Goal: Transaction & Acquisition: Purchase product/service

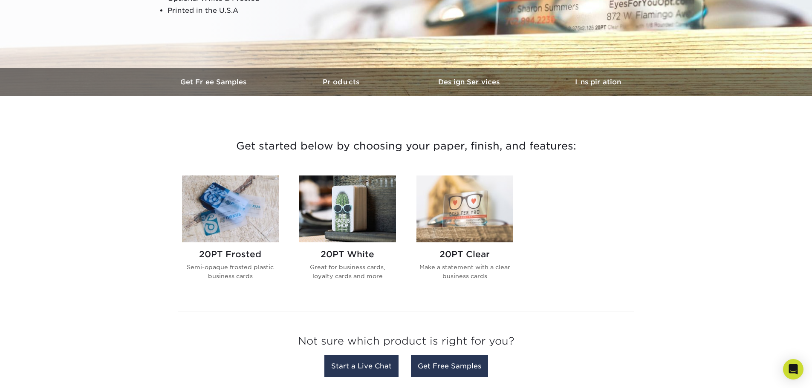
scroll to position [213, 0]
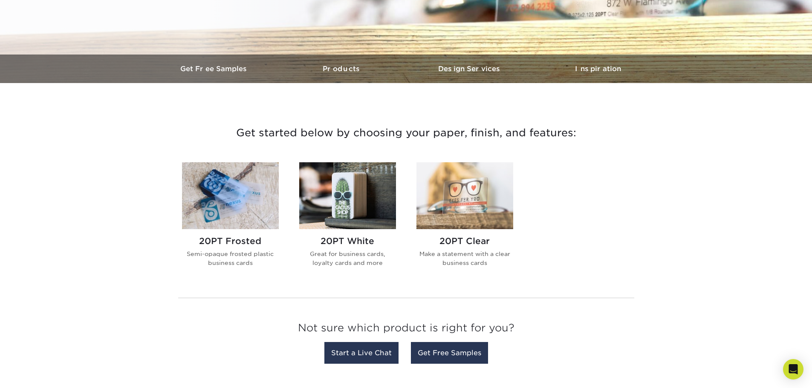
click at [244, 249] on div "20PT Frosted Semi-opaque frosted plastic business cards" at bounding box center [230, 255] width 97 height 52
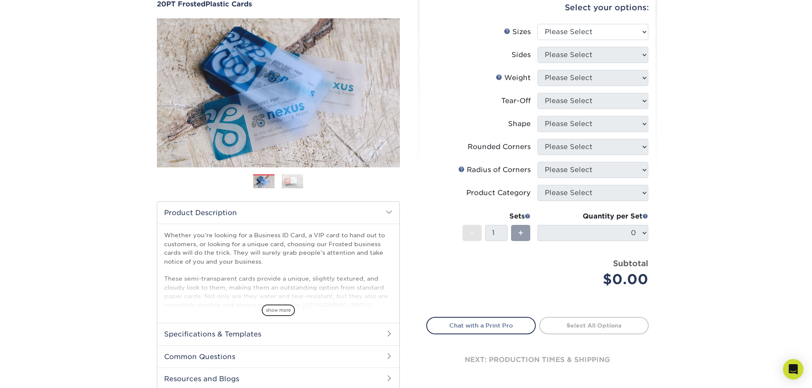
scroll to position [128, 0]
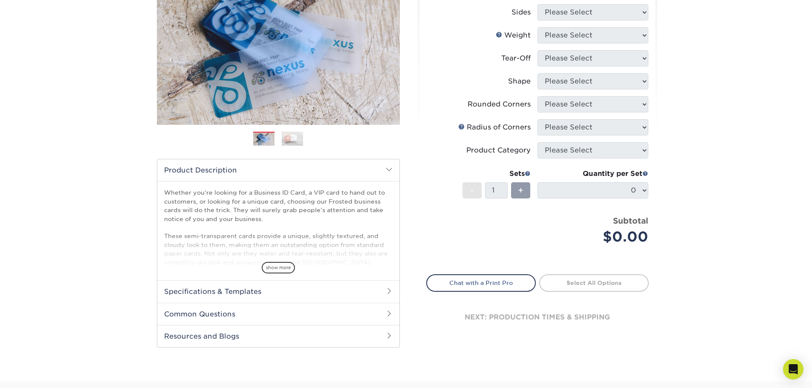
click at [248, 290] on h2 "Specifications & Templates" at bounding box center [278, 291] width 242 height 22
click at [104, 251] on div "Products Plastic Cards 20PT Frosted Plastic Cards Previous Next and" at bounding box center [406, 169] width 812 height 484
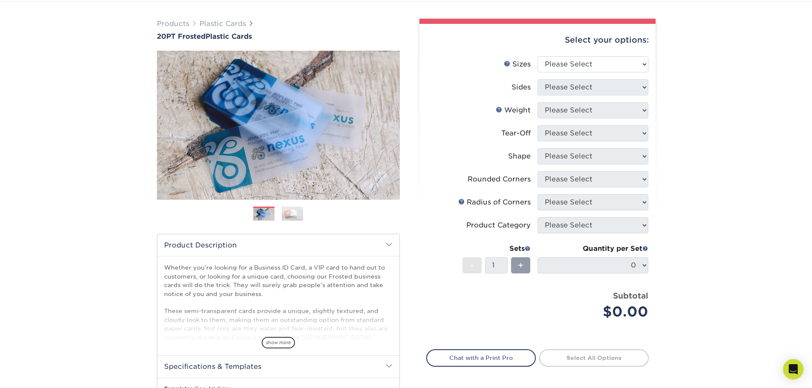
scroll to position [43, 0]
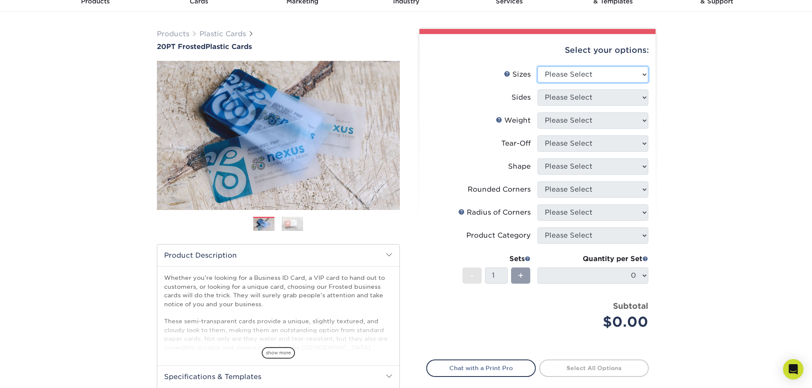
click at [641, 75] on select "Please Select 2" x 3.5" 2" x 8" 2.12" x 3.375" 2.5" x 2.5" 4.25" x 6"" at bounding box center [592, 74] width 111 height 16
select select "2.00x3.50"
click at [537, 66] on select "Please Select 2" x 3.5" 2" x 8" 2.12" x 3.375" 2.5" x 2.5" 4.25" x 6"" at bounding box center [592, 74] width 111 height 16
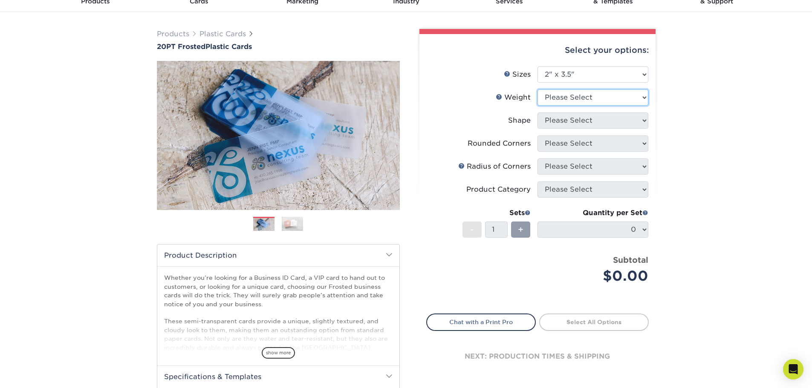
click at [641, 98] on select "Please Select 20PT Frosted Plastic 20PT Frosted Plastic" at bounding box center [592, 98] width 111 height 16
select select "20PT Frosted Plastic"
click at [537, 90] on select "Please Select 20PT Frosted Plastic 20PT Frosted Plastic" at bounding box center [592, 98] width 111 height 16
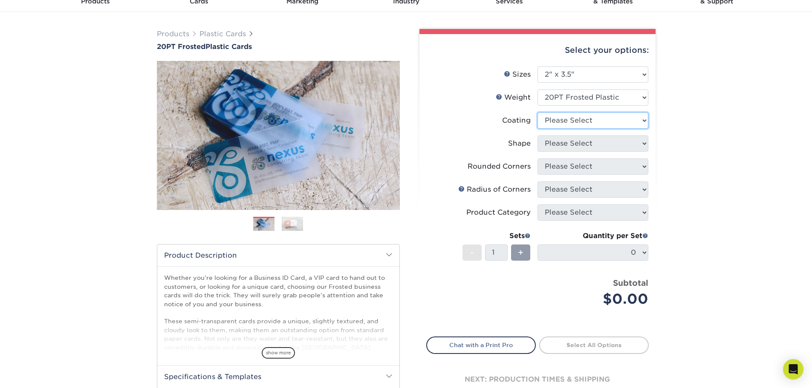
click at [621, 121] on select at bounding box center [592, 121] width 111 height 16
click at [672, 141] on div "Products Plastic Cards 20PT Frosted Plastic Cards Previous Next and" at bounding box center [406, 254] width 812 height 484
click at [620, 120] on select at bounding box center [592, 121] width 111 height 16
select select "3e7618de-abca-4bda-9f97-8b9129e913d8"
click at [537, 113] on select at bounding box center [592, 121] width 111 height 16
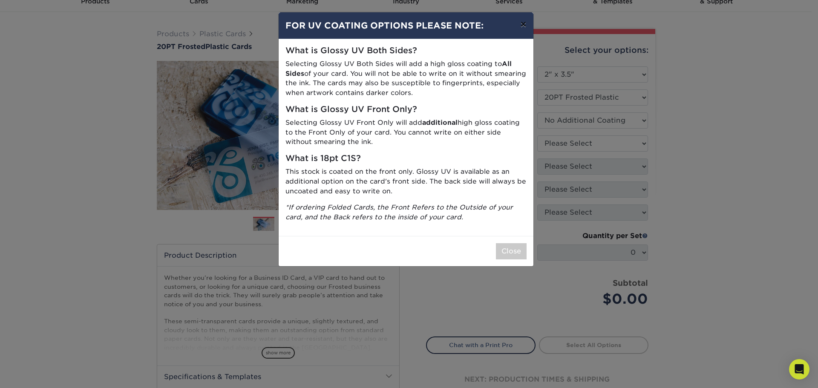
click at [523, 24] on button "×" at bounding box center [524, 24] width 20 height 24
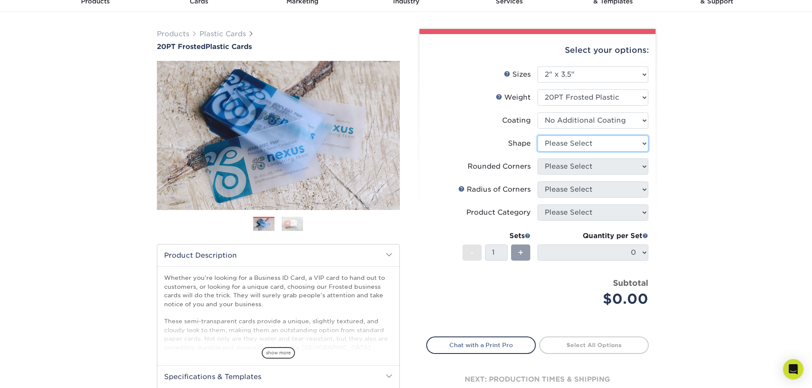
click at [639, 144] on select "Please Select Oval Standard" at bounding box center [592, 144] width 111 height 16
select select "standard"
click at [537, 136] on select "Please Select Oval Standard" at bounding box center [592, 144] width 111 height 16
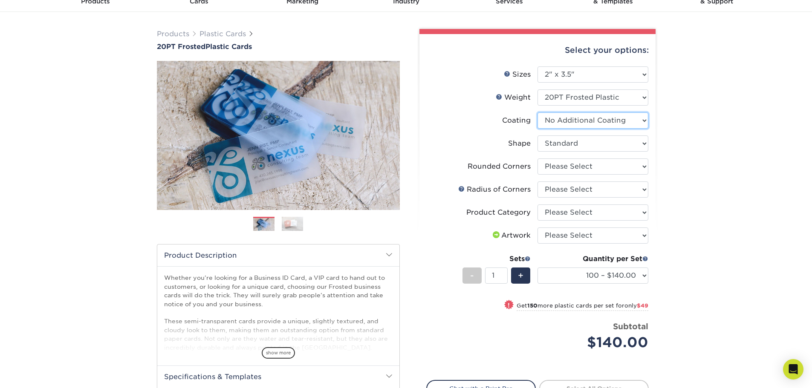
click at [643, 121] on select at bounding box center [592, 121] width 111 height 16
click at [644, 121] on select at bounding box center [592, 121] width 111 height 16
click at [714, 113] on div "Products Plastic Cards 20PT Frosted Plastic Cards Previous Next and" at bounding box center [406, 254] width 812 height 484
click at [644, 165] on select "Please Select Yes - Round 4 Corners" at bounding box center [592, 167] width 111 height 16
select select "7672df9e-0e0a-464d-8e1f-920c575e4da3"
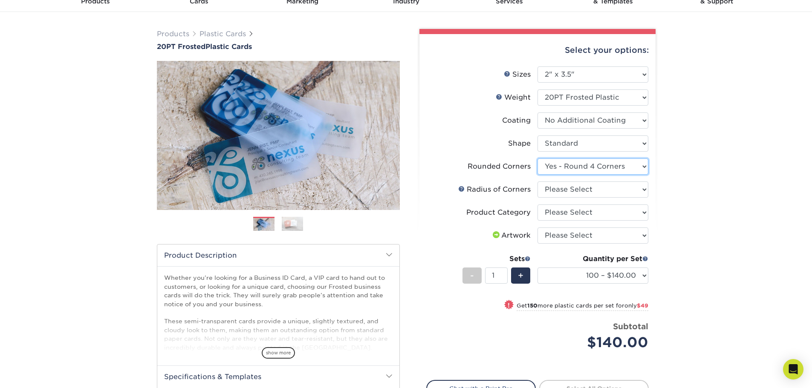
click at [537, 159] on select "Please Select Yes - Round 4 Corners" at bounding box center [592, 167] width 111 height 16
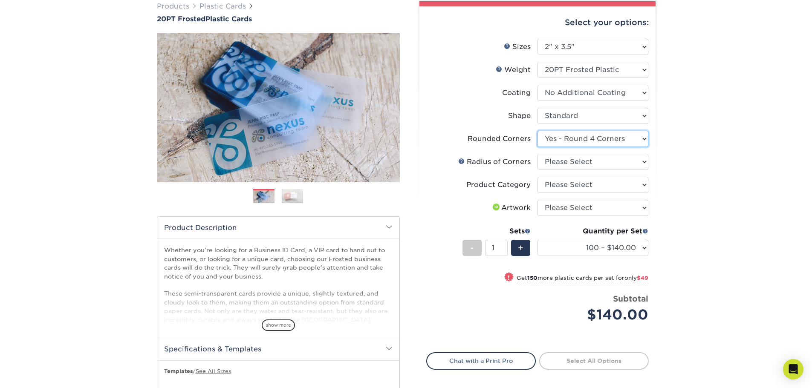
scroll to position [85, 0]
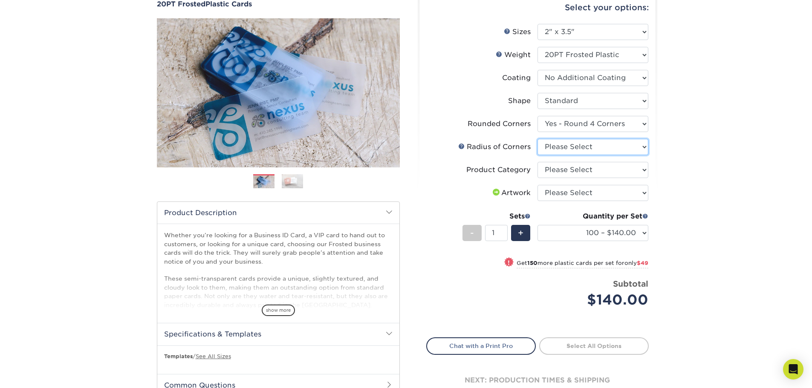
click at [647, 147] on select "Please Select Rounded 1/8" Rounded 1/4"" at bounding box center [592, 147] width 111 height 16
select select "479fbfe7-6a0c-4895-8c9a-81739b7486c9"
click at [537, 139] on select "Please Select Rounded 1/8" Rounded 1/4"" at bounding box center [592, 147] width 111 height 16
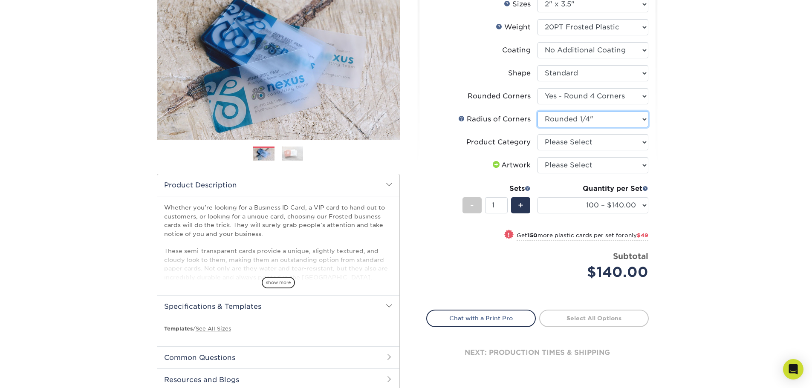
scroll to position [170, 0]
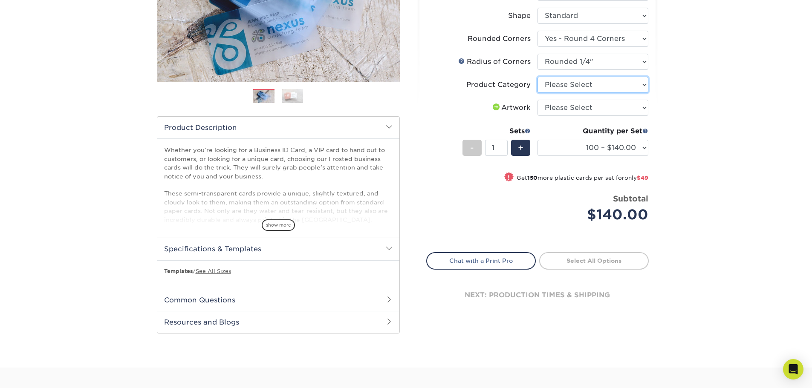
click at [633, 83] on select "Please Select Business Cards" at bounding box center [592, 85] width 111 height 16
select select "3b5148f1-0588-4f88-a218-97bcfdce65c1"
click at [537, 77] on select "Please Select Business Cards" at bounding box center [592, 85] width 111 height 16
click at [612, 106] on select "Please Select I will upload files I need a design - $100" at bounding box center [592, 108] width 111 height 16
click at [693, 130] on div "Products Plastic Cards 20PT Frosted Plastic Cards Previous Next and" at bounding box center [406, 126] width 812 height 484
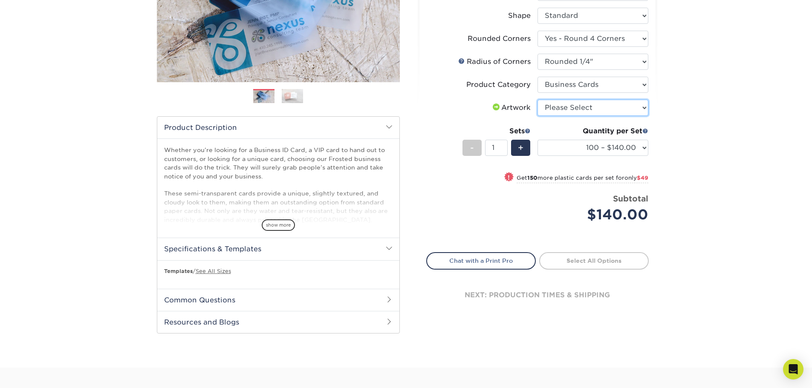
click at [630, 108] on select "Please Select I will upload files I need a design - $100" at bounding box center [592, 108] width 111 height 16
click at [738, 129] on div "Products Plastic Cards 20PT Frosted Plastic Cards Previous Next and" at bounding box center [406, 126] width 812 height 484
click at [645, 109] on select "Please Select I will upload files I need a design - $100" at bounding box center [592, 108] width 111 height 16
select select "design"
click at [537, 100] on select "Please Select I will upload files I need a design - $100" at bounding box center [592, 108] width 111 height 16
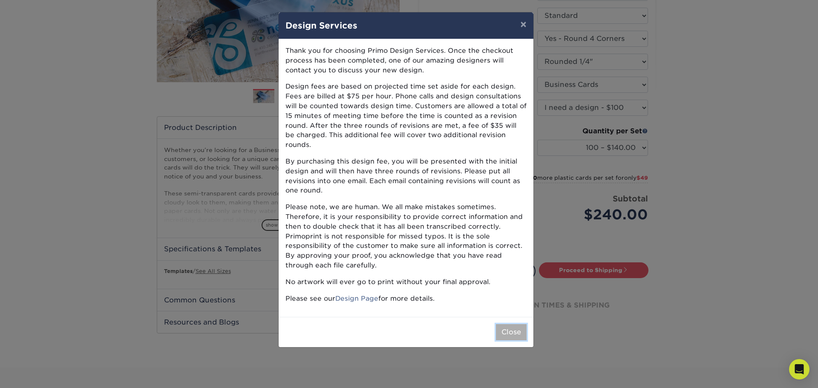
click at [514, 324] on button "Close" at bounding box center [511, 332] width 31 height 16
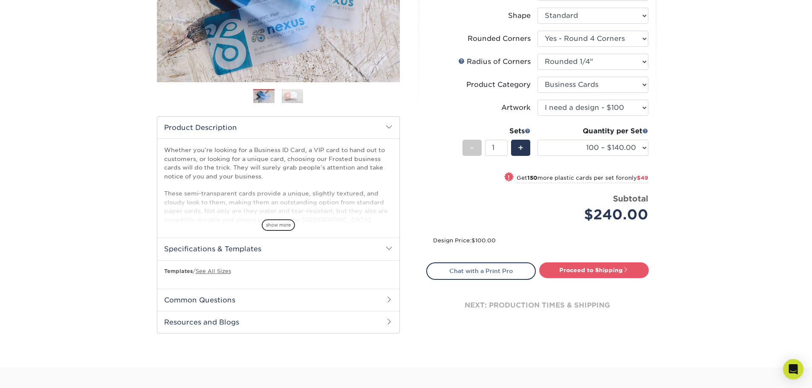
click at [757, 211] on div "Products Plastic Cards 20PT Frosted Plastic Cards Previous Next and" at bounding box center [406, 126] width 812 height 484
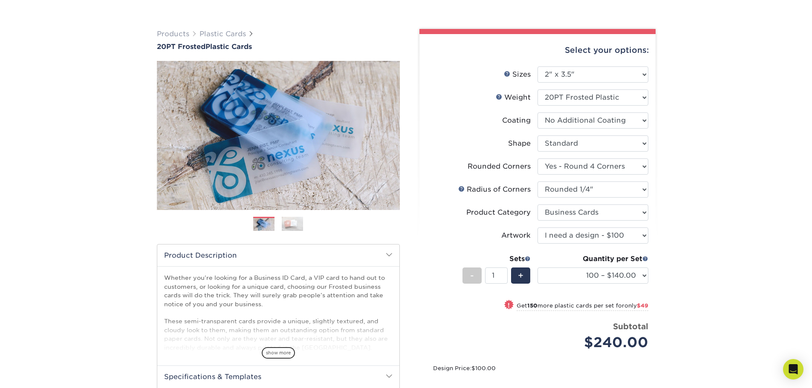
scroll to position [85, 0]
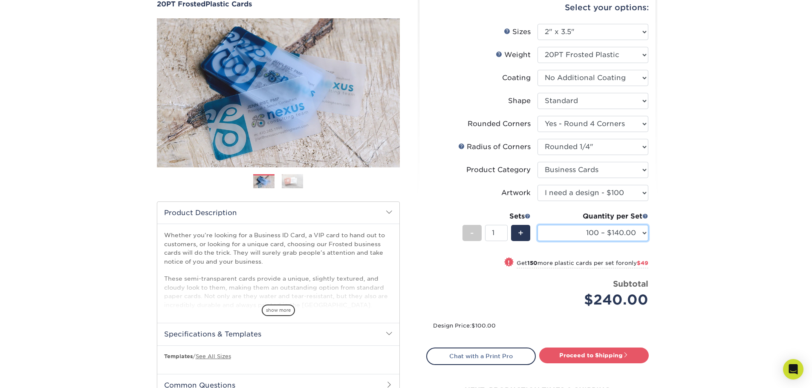
click at [641, 234] on select "100 – $140.00 250 – $189.00 500 – $243.00 1000 – $272.00 2500 – $657.00 5000 – …" at bounding box center [592, 233] width 111 height 16
click at [537, 225] on select "100 – $140.00 250 – $189.00 500 – $243.00 1000 – $272.00 2500 – $657.00 5000 – …" at bounding box center [592, 233] width 111 height 16
click at [714, 228] on div "Products Plastic Cards 20PT Frosted Plastic Cards Previous Next and" at bounding box center [406, 211] width 812 height 484
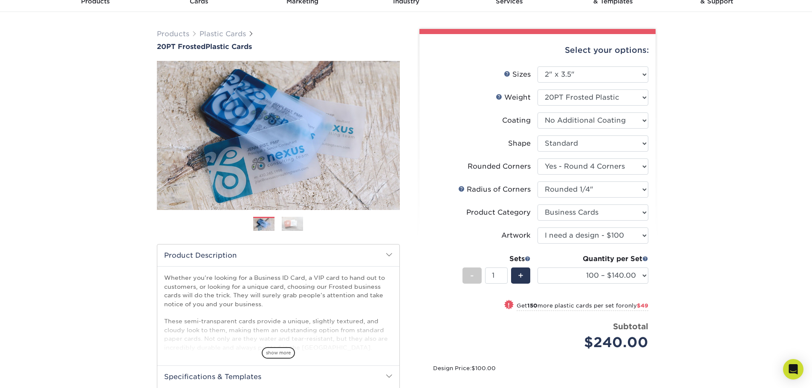
scroll to position [0, 0]
